Goal: Transaction & Acquisition: Purchase product/service

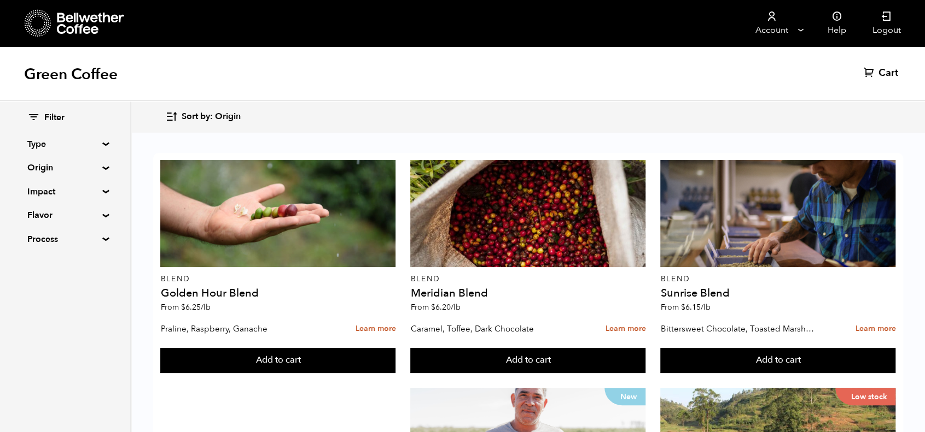
click at [188, 119] on span "Sort by: Origin" at bounding box center [211, 117] width 59 height 12
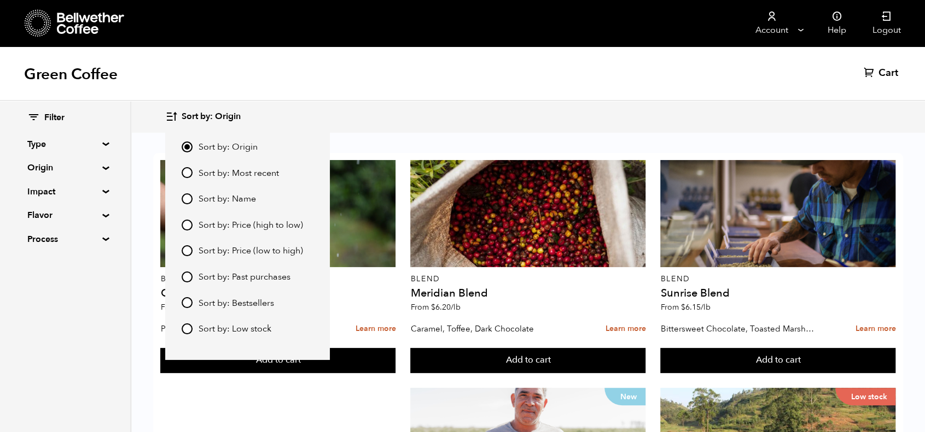
click at [246, 225] on span "Sort by: Price (high to low)" at bounding box center [250, 226] width 104 height 12
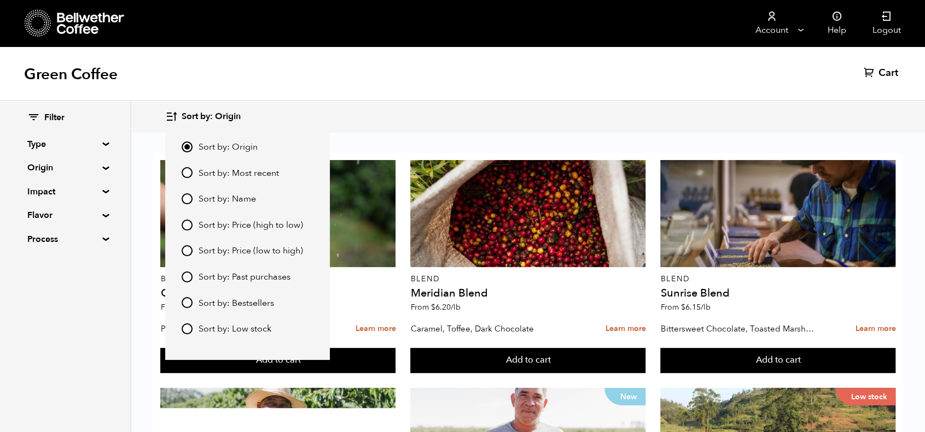
click at [192, 225] on input "Sort by: Price (high to low)" at bounding box center [187, 225] width 11 height 11
radio input "true"
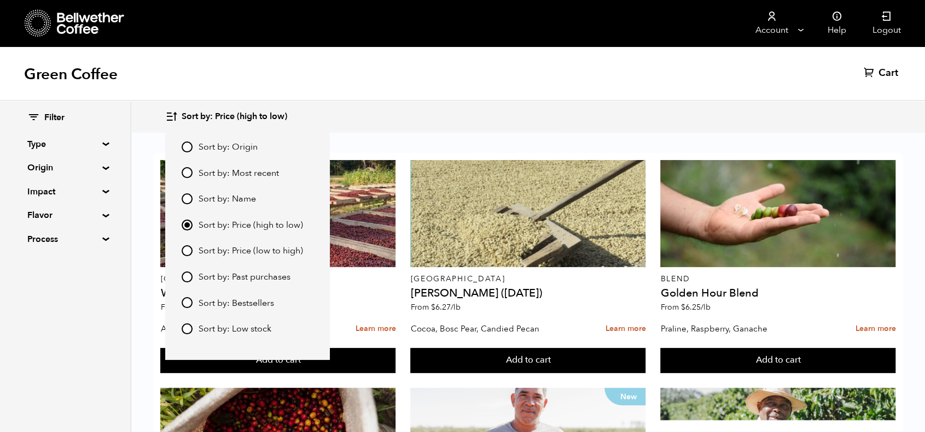
click at [375, 133] on body "Bellwether Store Store Manage" at bounding box center [462, 216] width 925 height 432
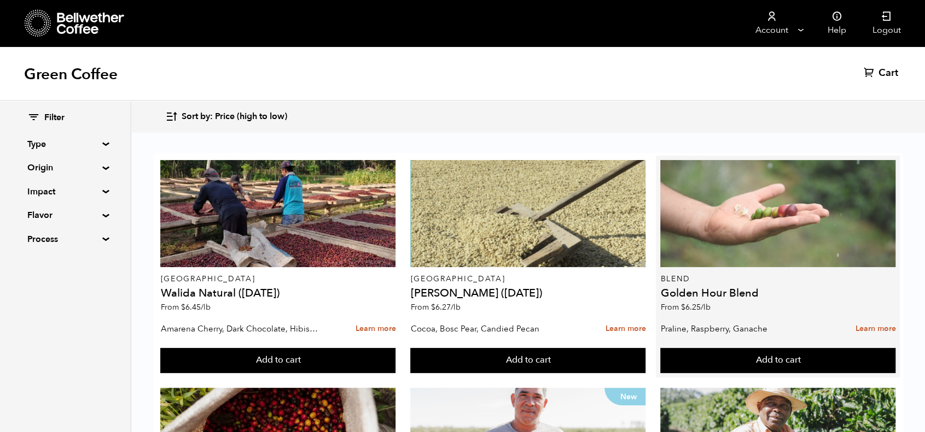
click at [660, 201] on div at bounding box center [777, 213] width 235 height 107
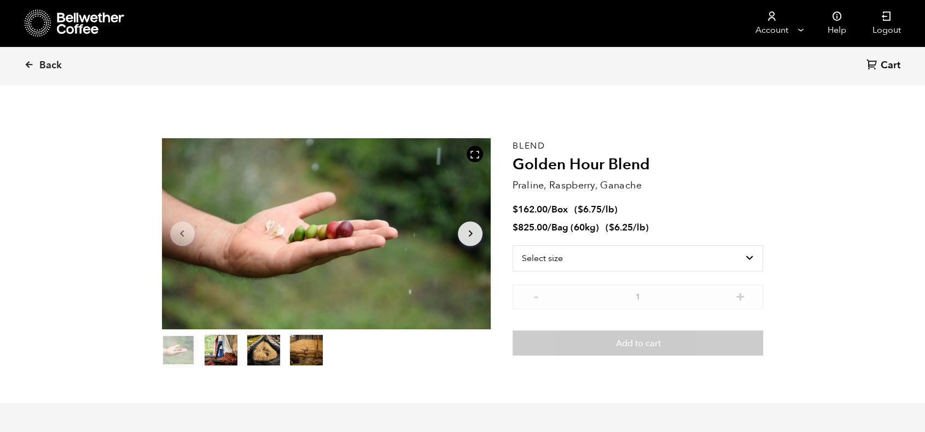
scroll to position [476, 582]
